Goal: Information Seeking & Learning: Learn about a topic

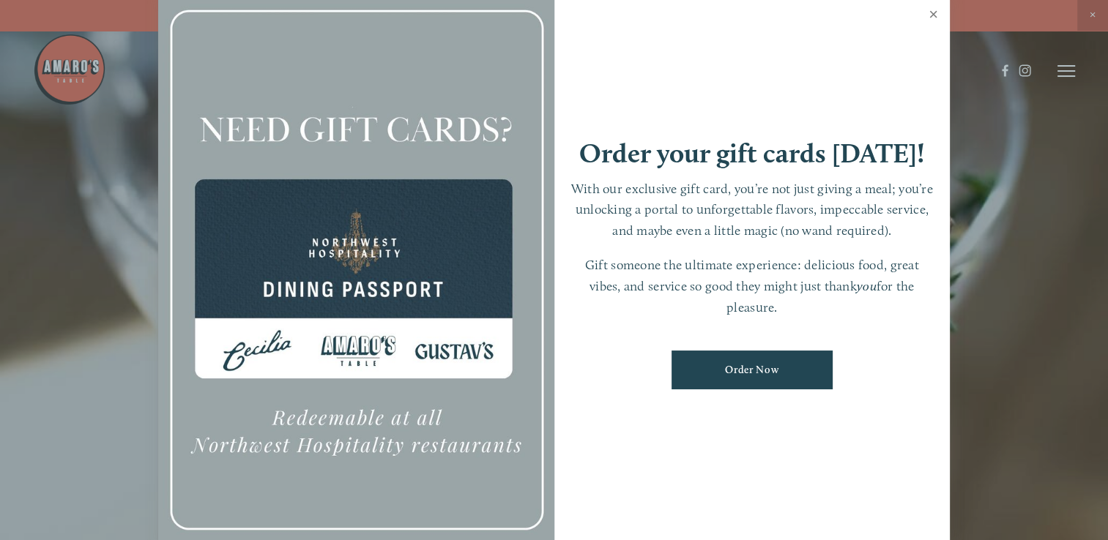
click at [931, 13] on link "Close" at bounding box center [933, 16] width 29 height 41
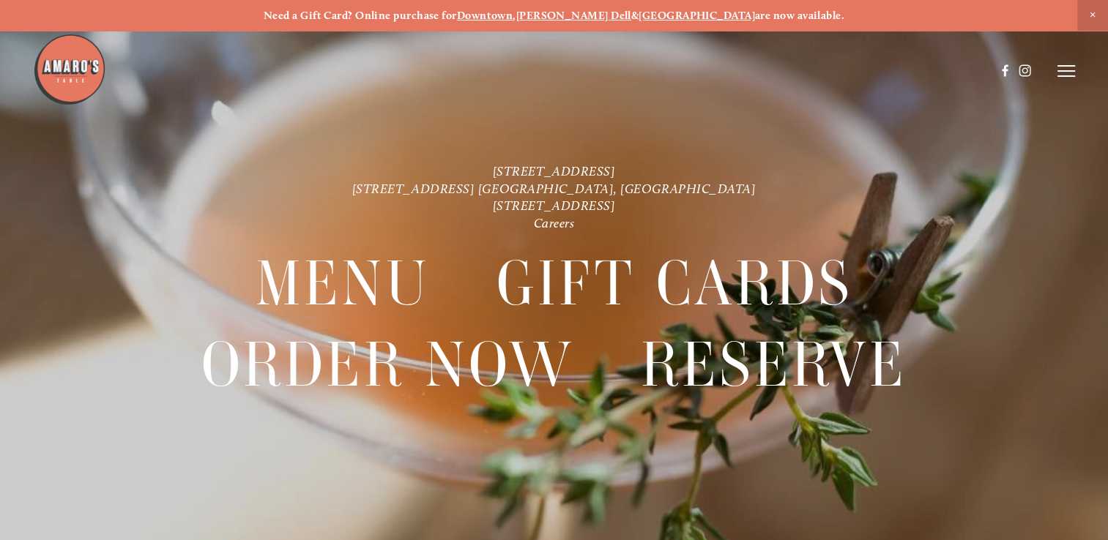
click at [1063, 72] on icon at bounding box center [1066, 70] width 18 height 13
click at [1061, 71] on line at bounding box center [1066, 71] width 18 height 0
click at [926, 71] on span "Gallery" at bounding box center [932, 70] width 34 height 12
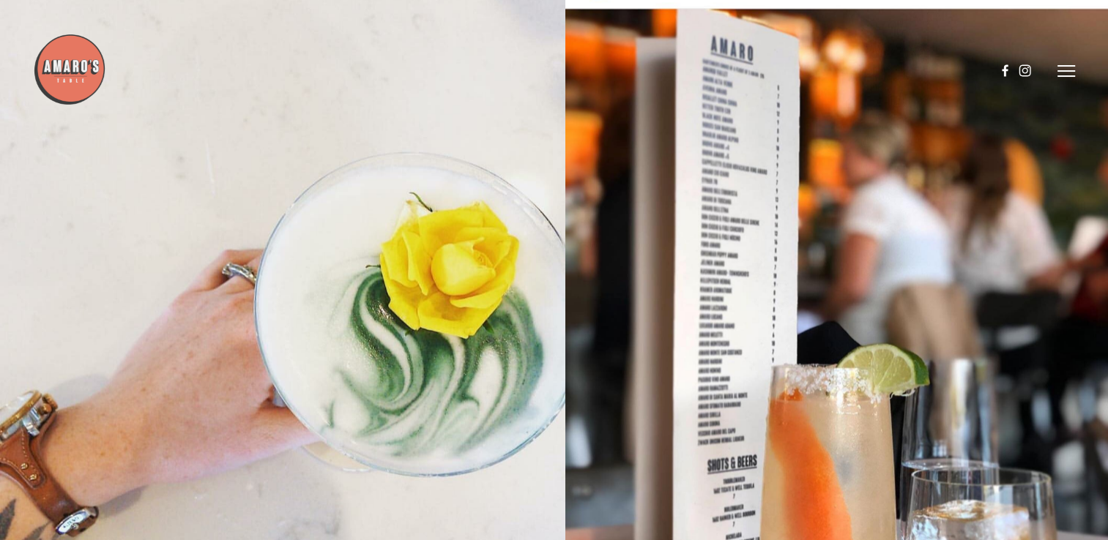
scroll to position [2840, 0]
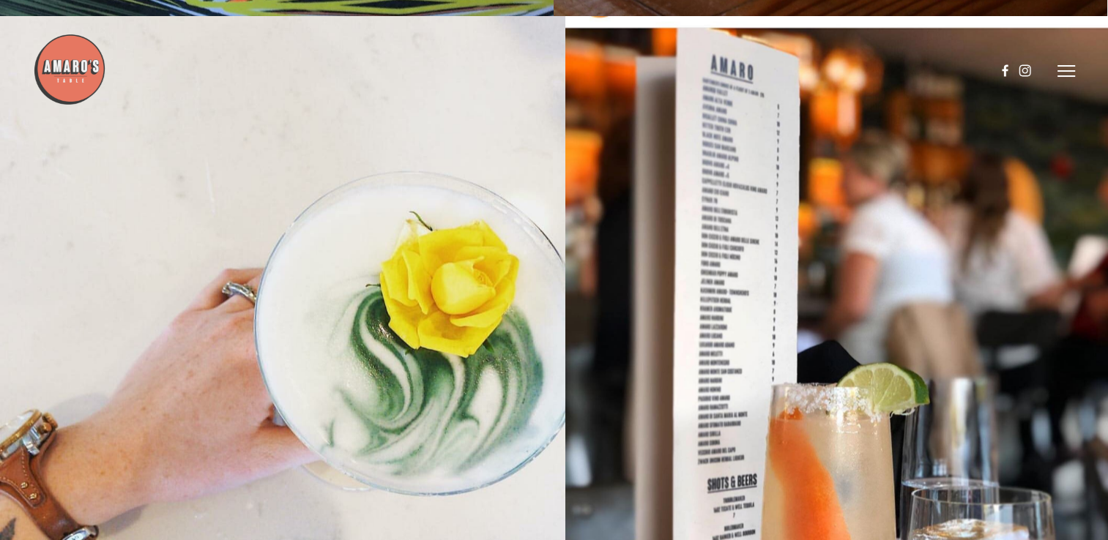
click at [1065, 72] on icon at bounding box center [1066, 70] width 18 height 13
click at [793, 73] on span "Menu" at bounding box center [802, 70] width 27 height 12
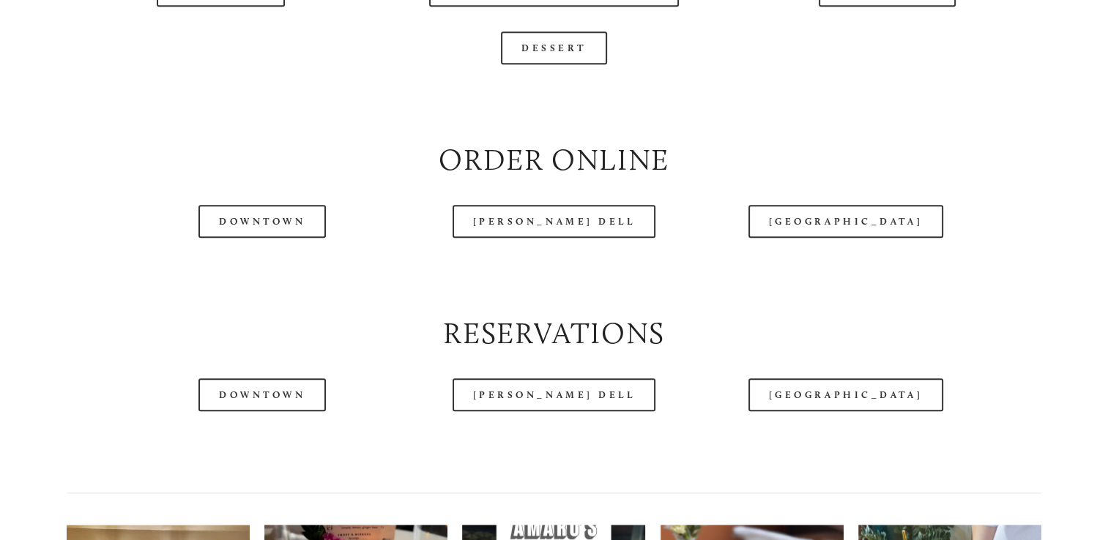
scroll to position [1650, 0]
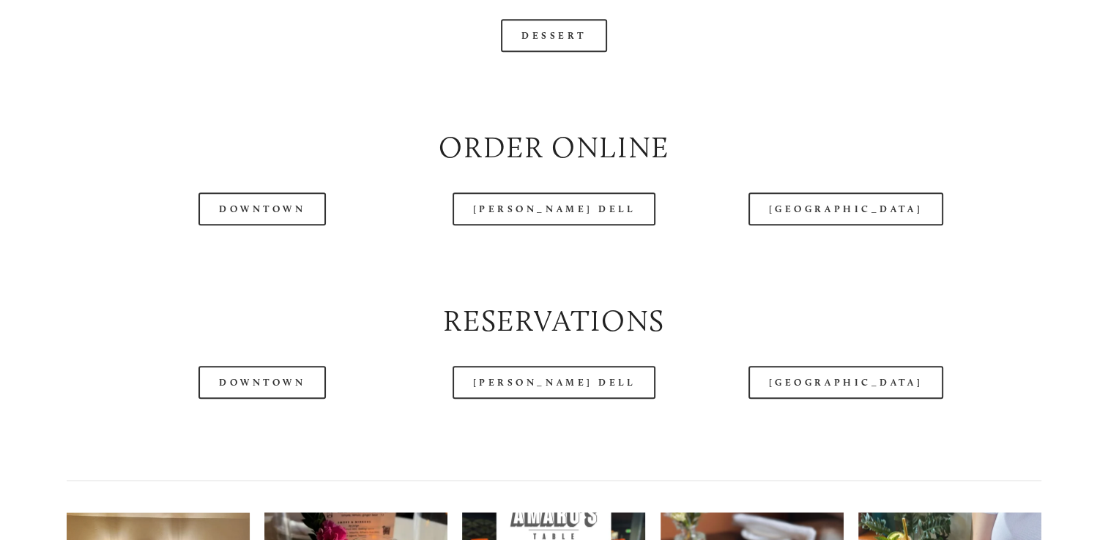
click at [238, 18] on div at bounding box center [514, 33] width 962 height 75
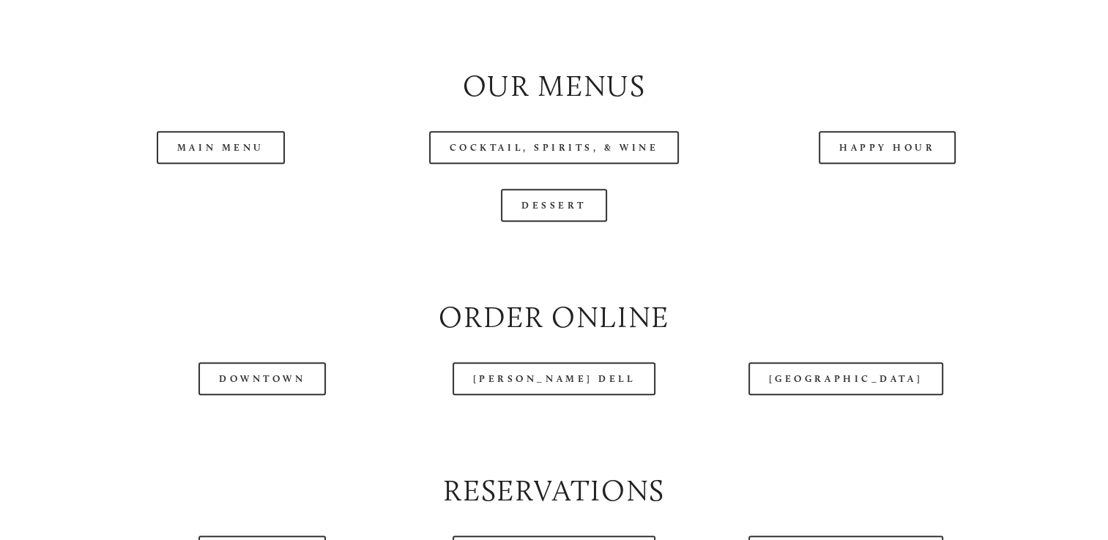
scroll to position [1484, 0]
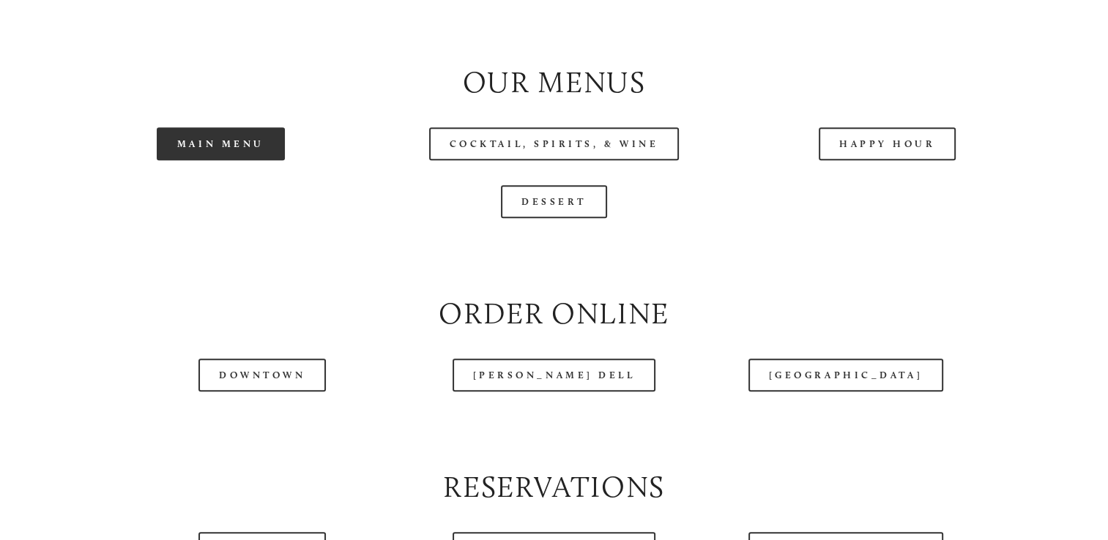
click at [209, 160] on link "Main Menu" at bounding box center [221, 143] width 128 height 33
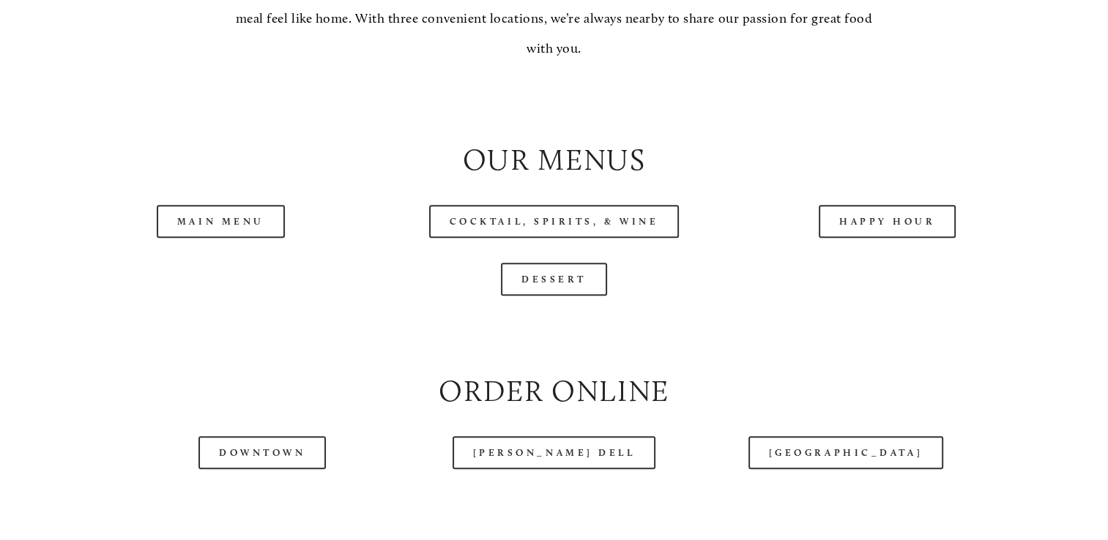
scroll to position [1435, 0]
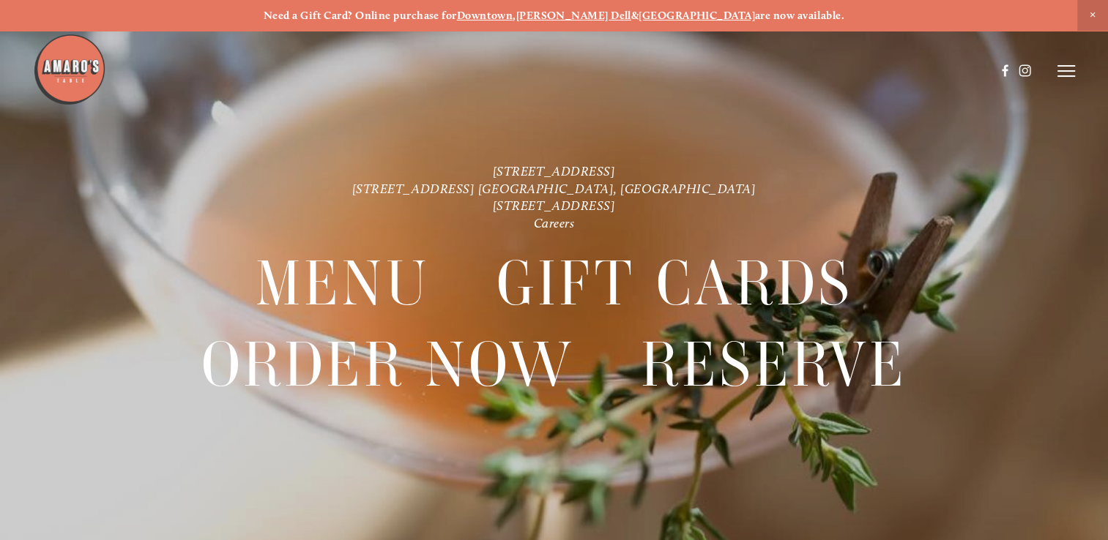
click at [1064, 74] on icon at bounding box center [1066, 70] width 18 height 13
click at [789, 73] on span "Menu" at bounding box center [802, 70] width 27 height 12
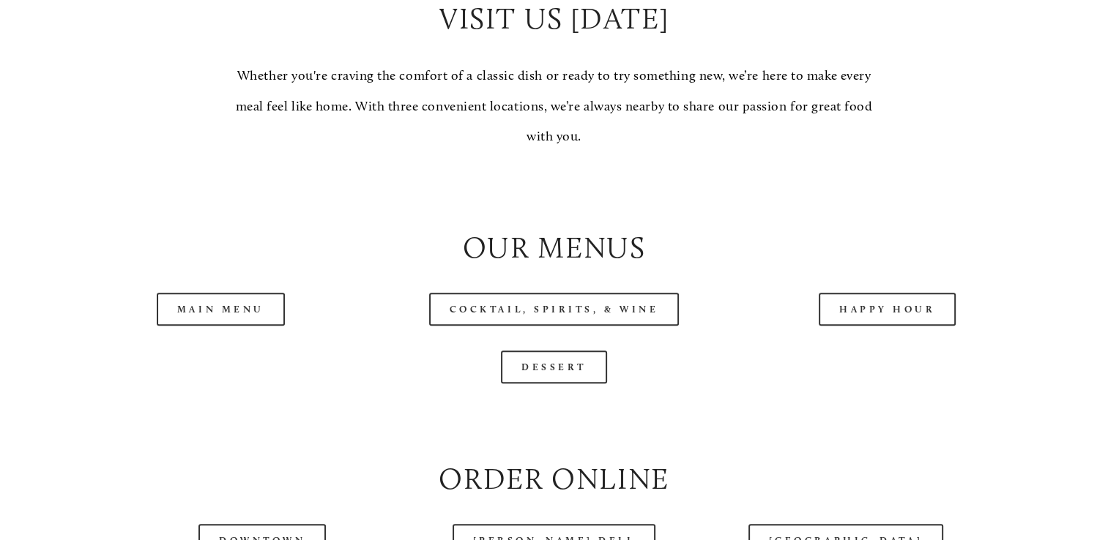
scroll to position [1425, 0]
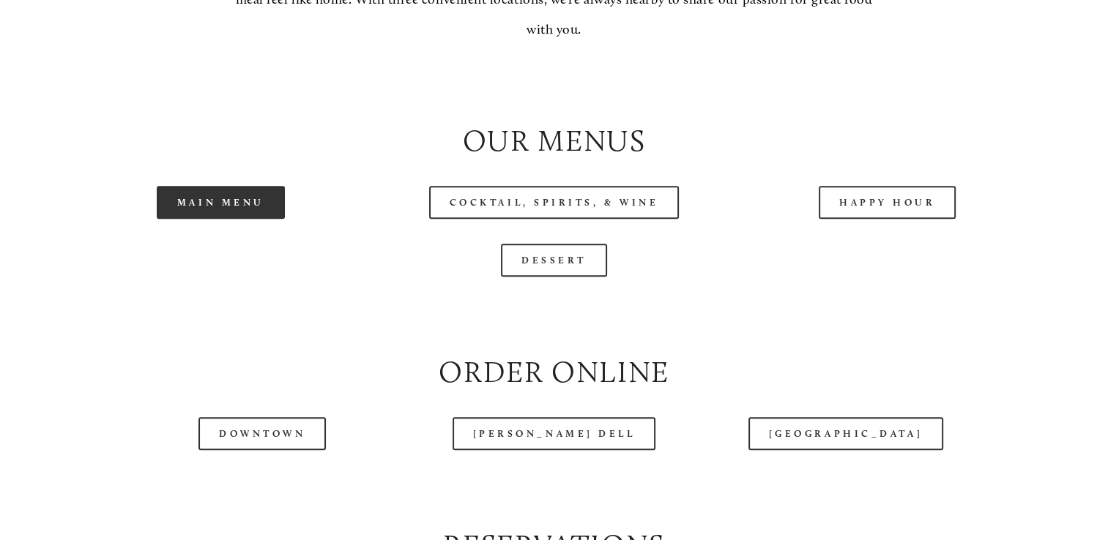
click at [226, 219] on link "Main Menu" at bounding box center [221, 202] width 128 height 33
